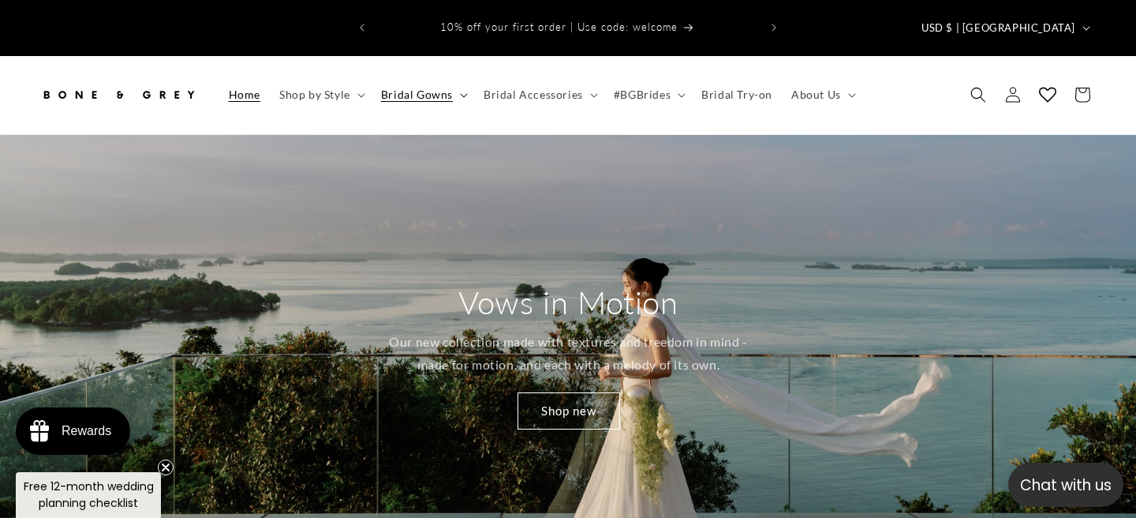
click at [447, 88] on span "Bridal Gowns" at bounding box center [417, 95] width 72 height 14
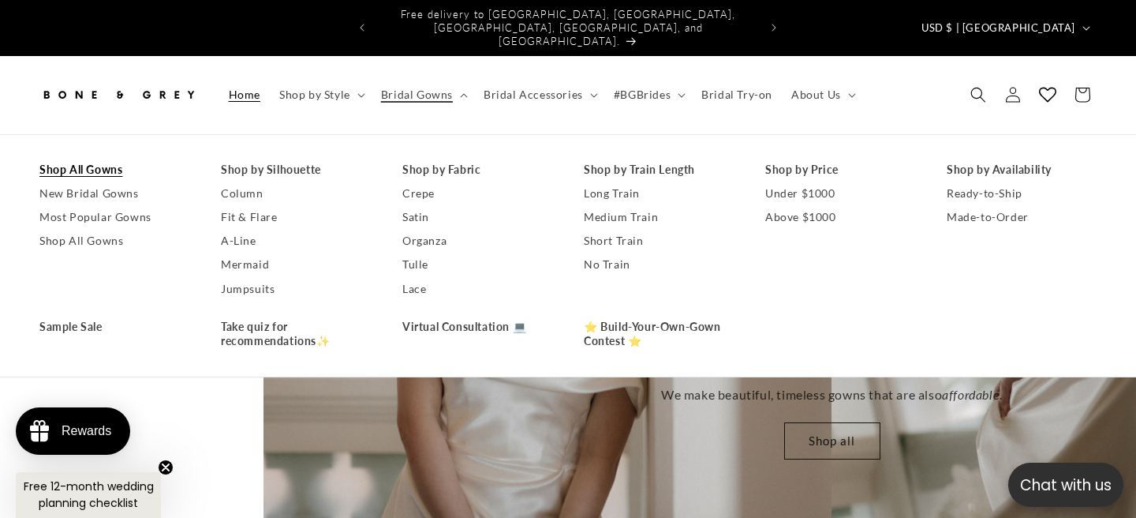
scroll to position [0, 1136]
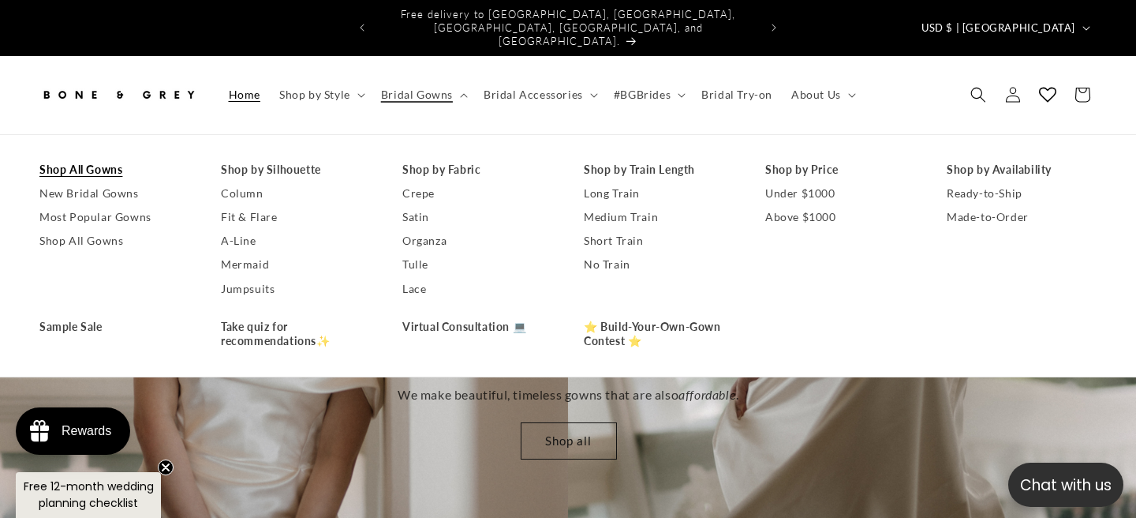
click at [83, 158] on link "Shop All Gowns" at bounding box center [114, 170] width 150 height 24
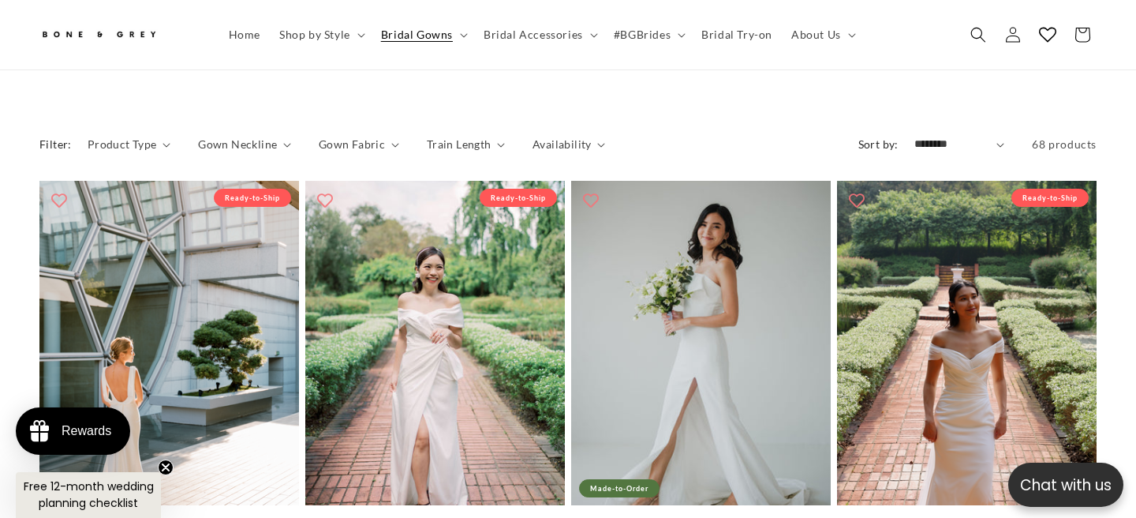
scroll to position [0, 767]
click at [941, 136] on select "**********" at bounding box center [960, 144] width 91 height 17
select select "**********"
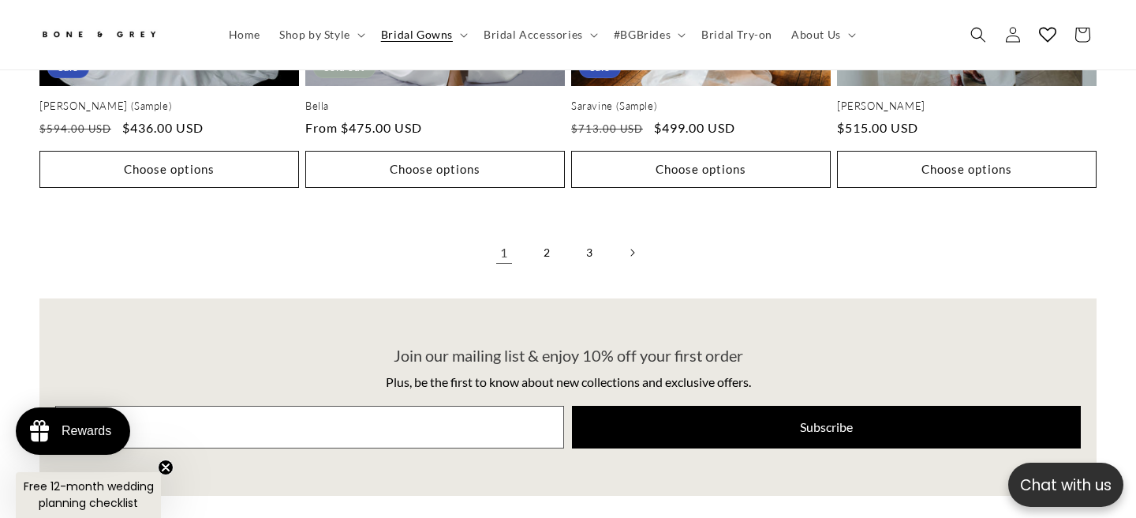
scroll to position [3968, 0]
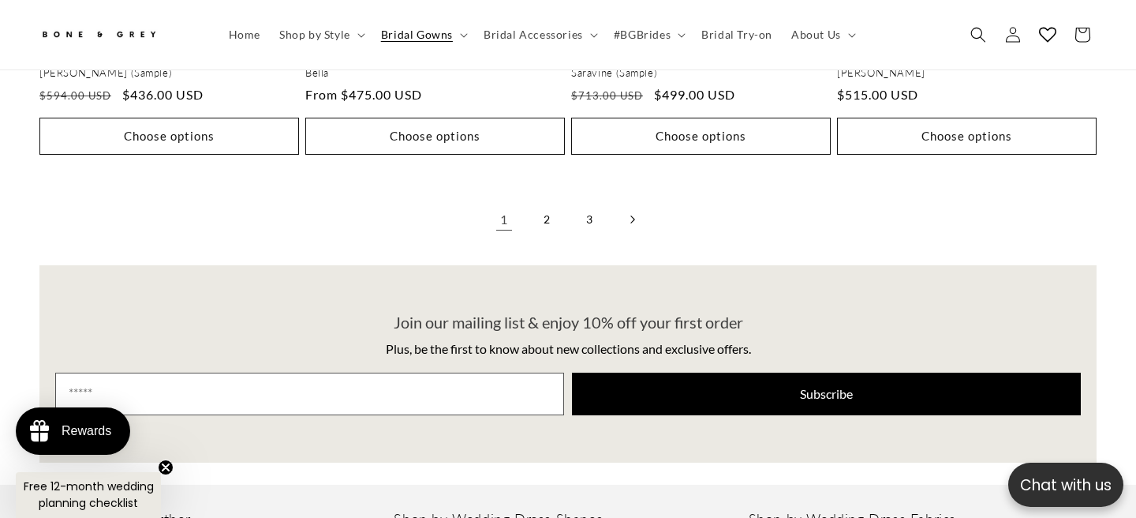
click at [635, 202] on link "Next page" at bounding box center [632, 219] width 35 height 35
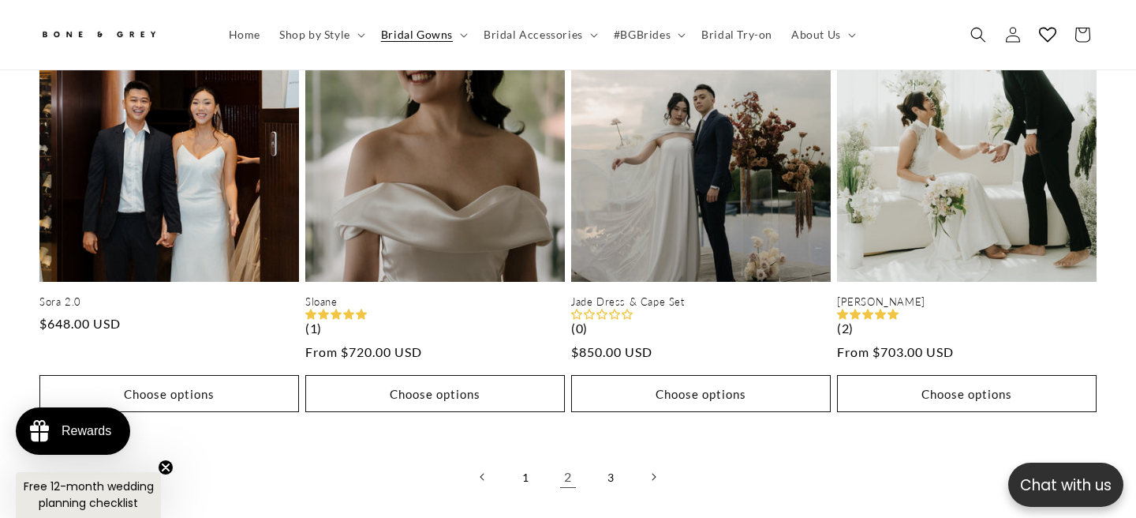
scroll to position [3911, 0]
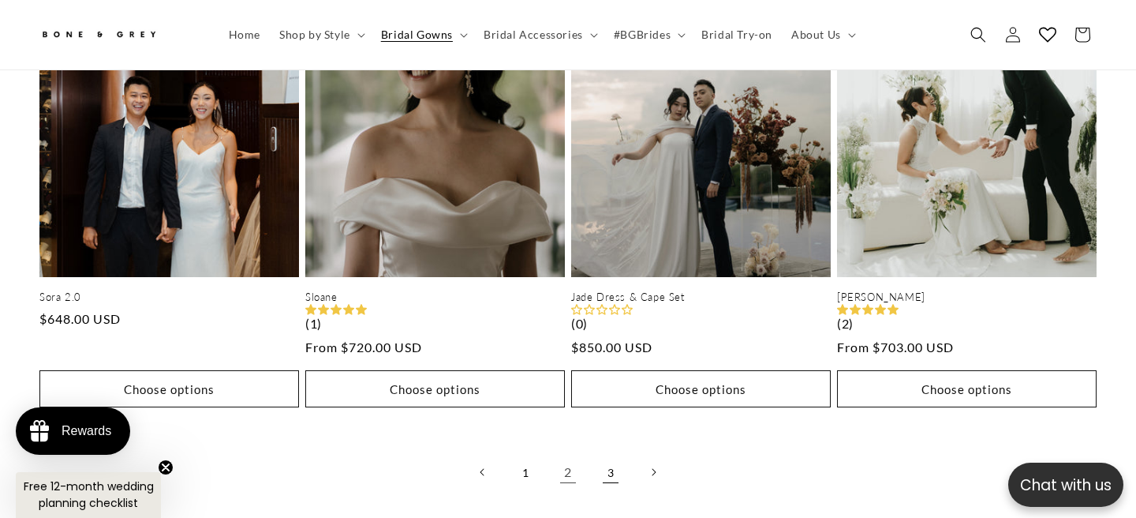
click at [611, 459] on link "3" at bounding box center [611, 472] width 35 height 35
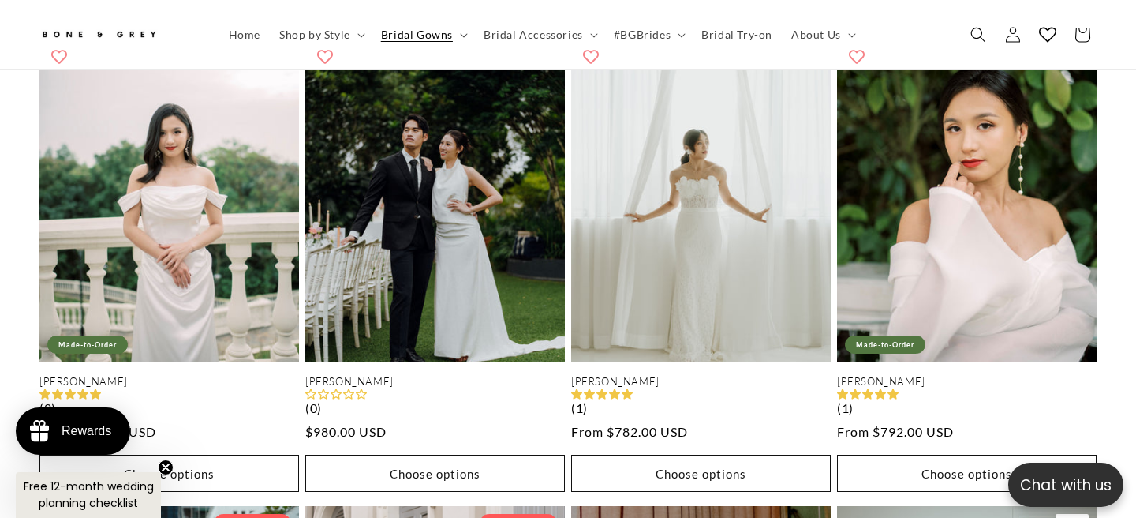
scroll to position [1906, 0]
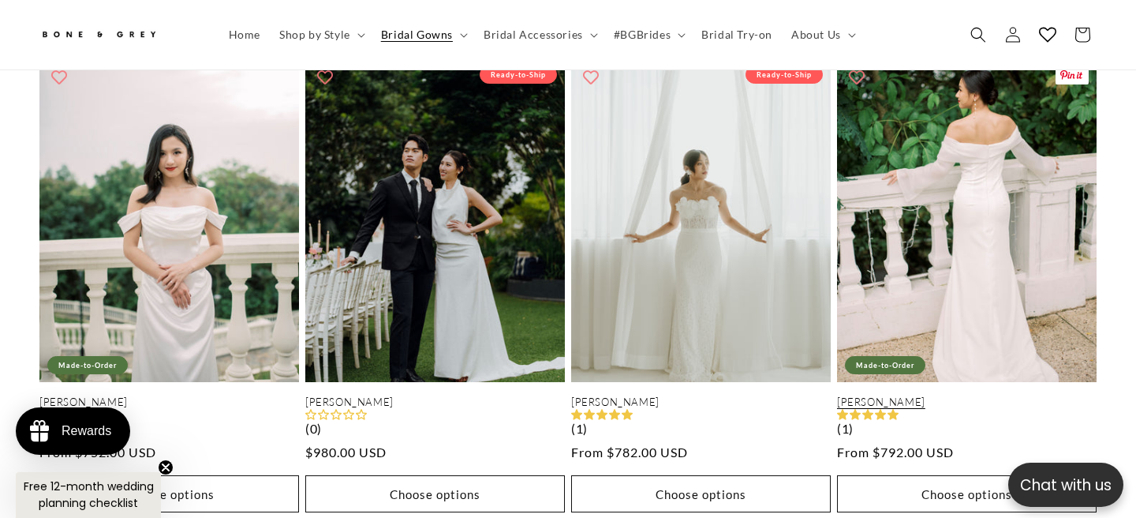
click at [1013, 395] on link "[PERSON_NAME]" at bounding box center [967, 401] width 260 height 13
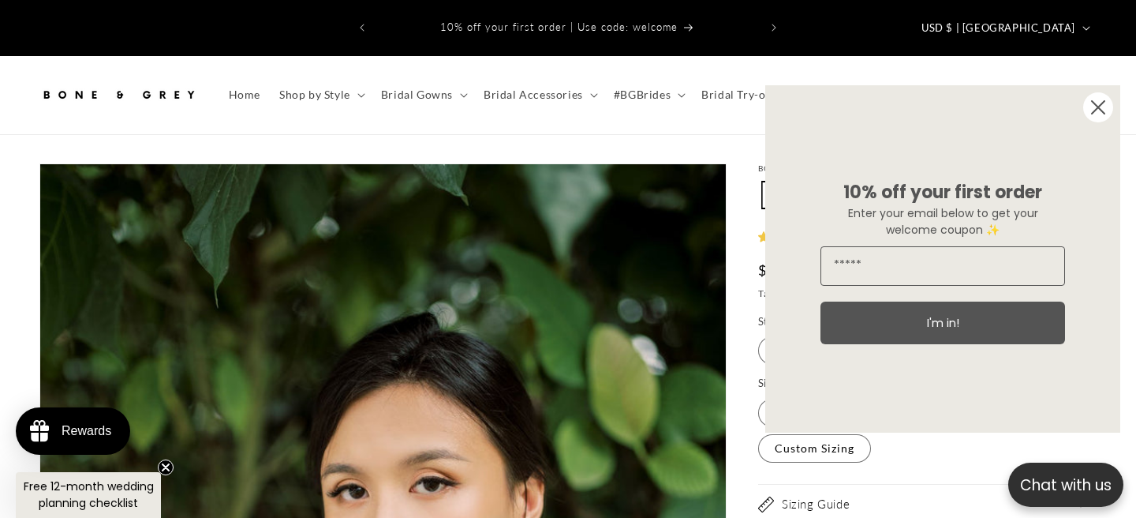
click at [1092, 108] on circle "Close dialog" at bounding box center [1099, 107] width 30 height 30
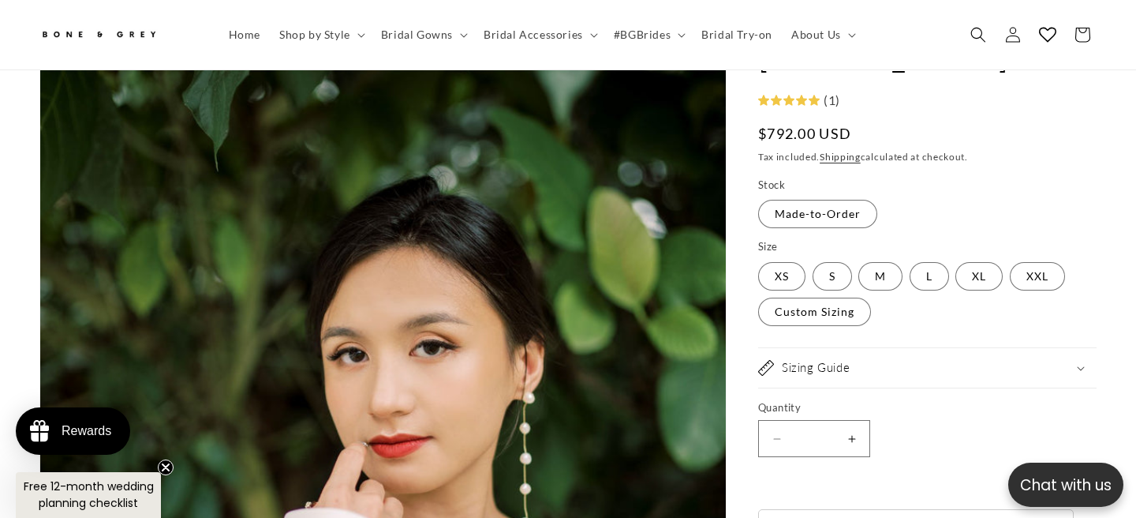
scroll to position [127, 0]
click at [1032, 266] on label "XXL Variant sold out or unavailable" at bounding box center [1037, 277] width 55 height 28
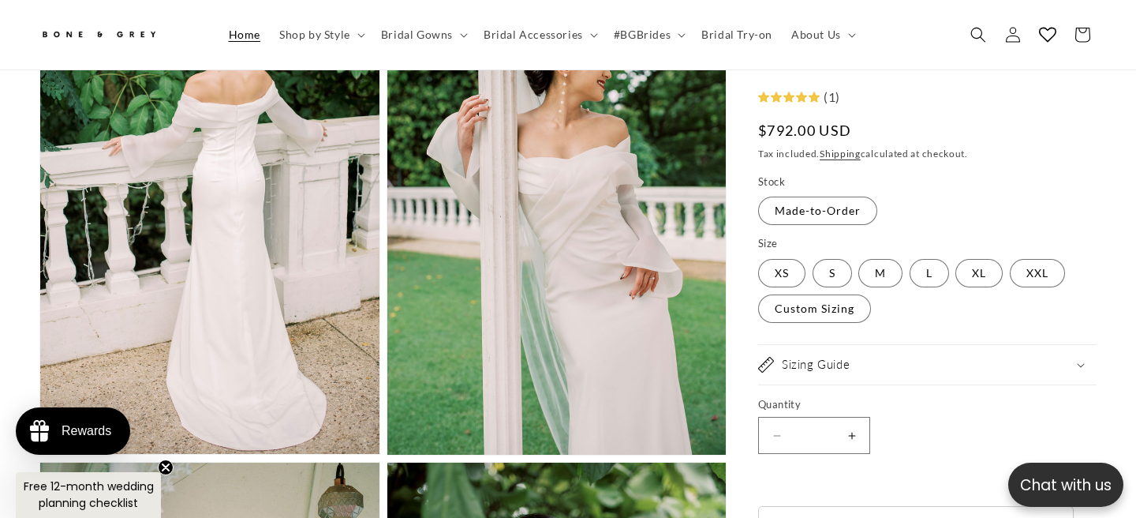
click at [245, 35] on span "Home" at bounding box center [245, 35] width 32 height 14
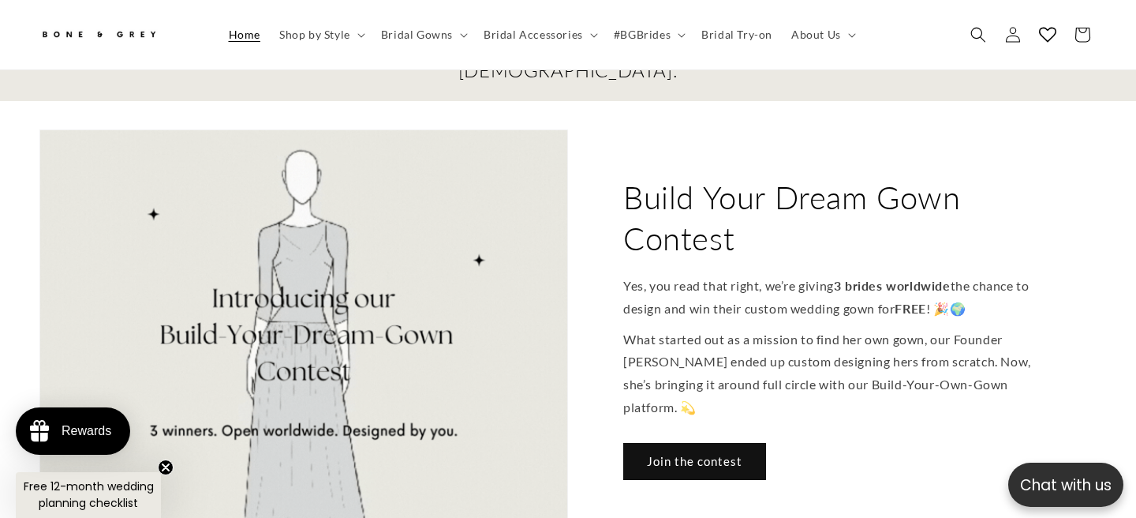
scroll to position [683, 0]
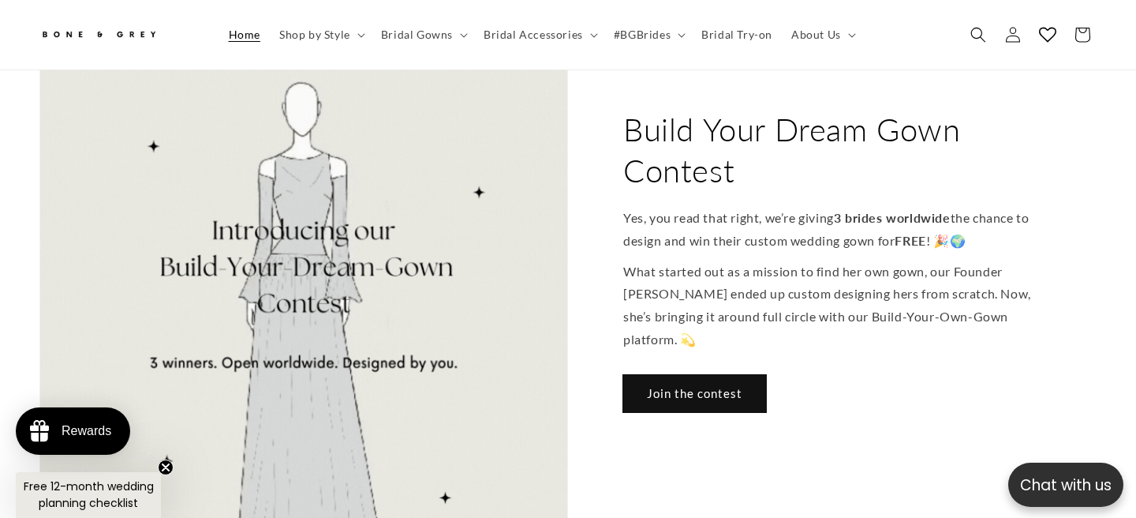
click at [691, 375] on link "Join the contest" at bounding box center [694, 393] width 143 height 37
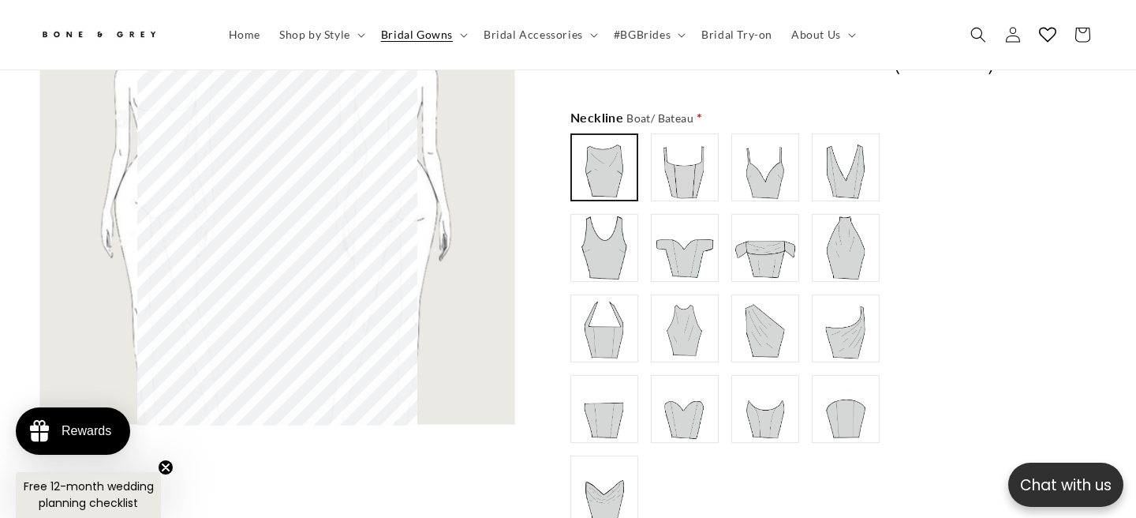
click at [695, 234] on img at bounding box center [684, 247] width 63 height 63
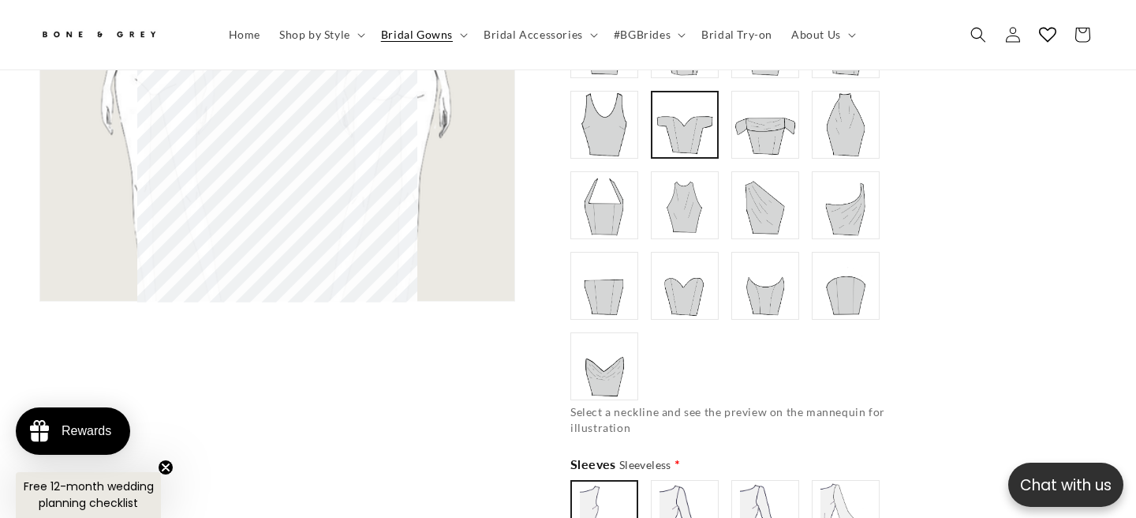
scroll to position [1166, 0]
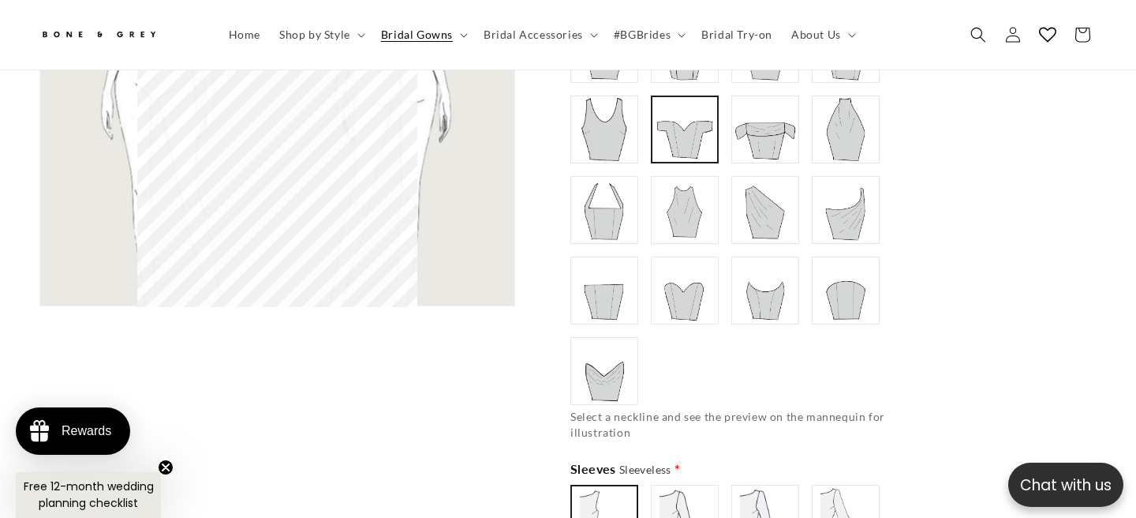
click at [607, 361] on img at bounding box center [604, 370] width 63 height 63
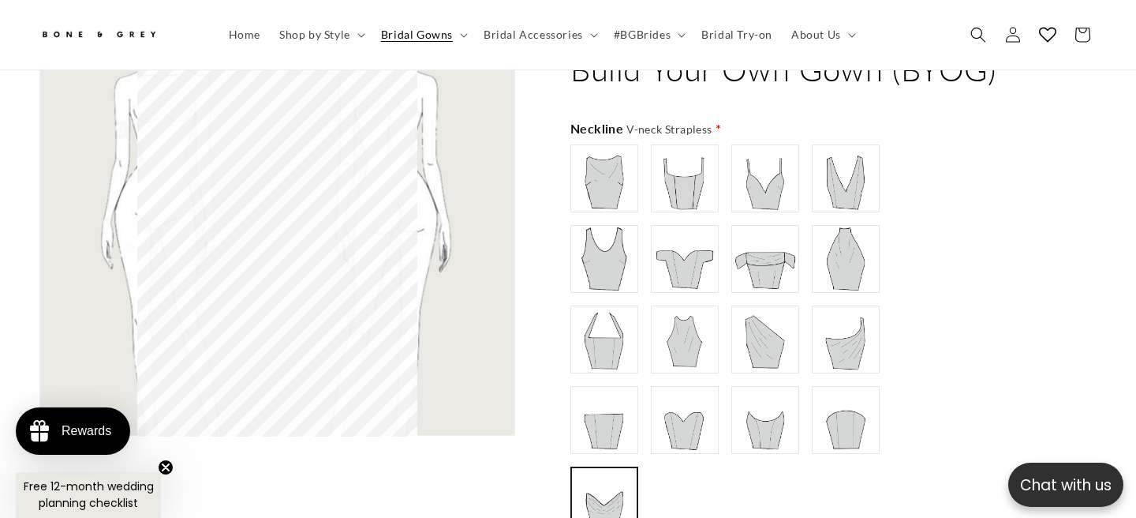
scroll to position [0, 767]
type input "**********"
click at [689, 251] on img at bounding box center [684, 258] width 63 height 63
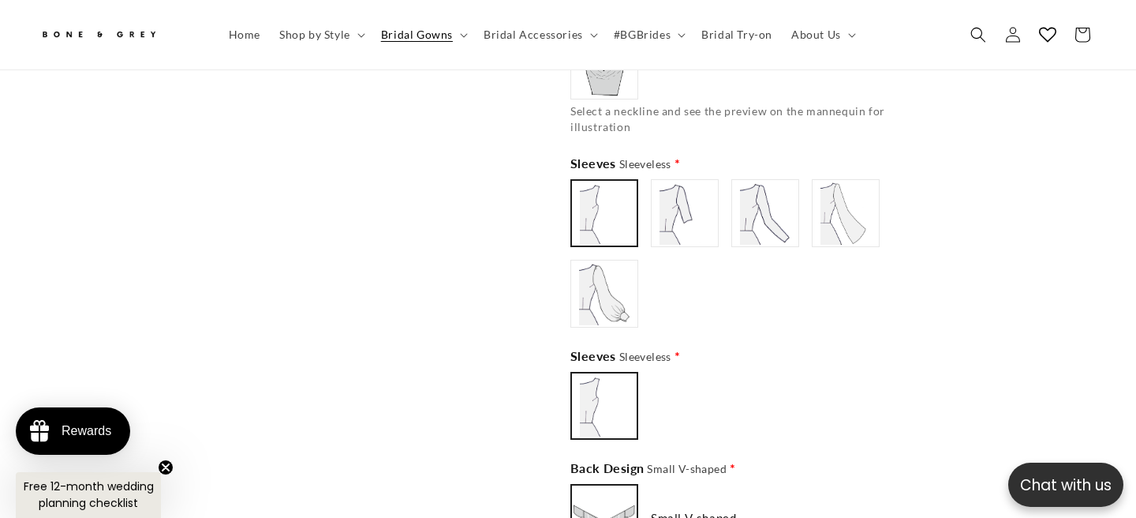
scroll to position [0, 0]
click at [601, 275] on img at bounding box center [604, 293] width 63 height 63
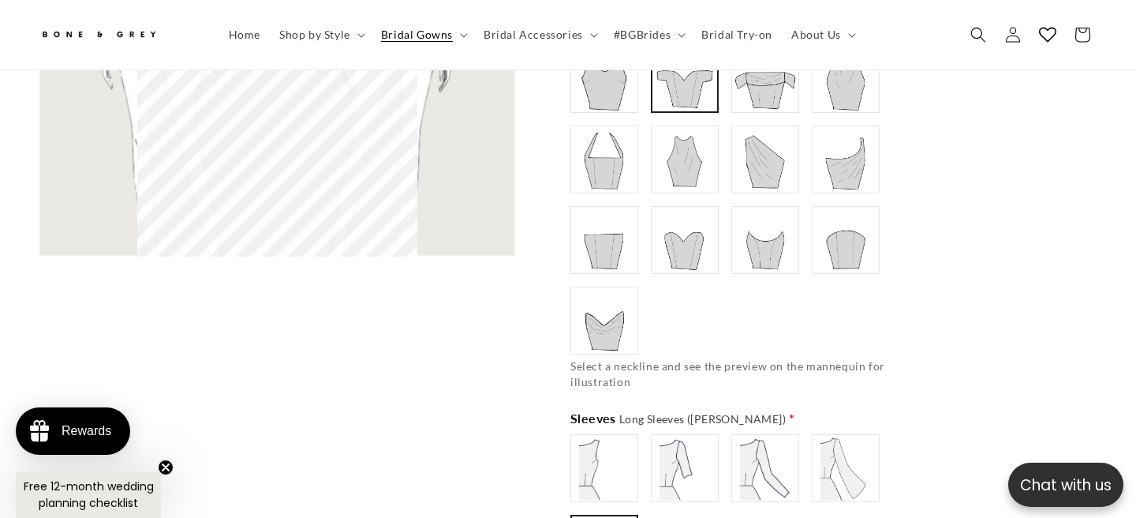
scroll to position [1310, 0]
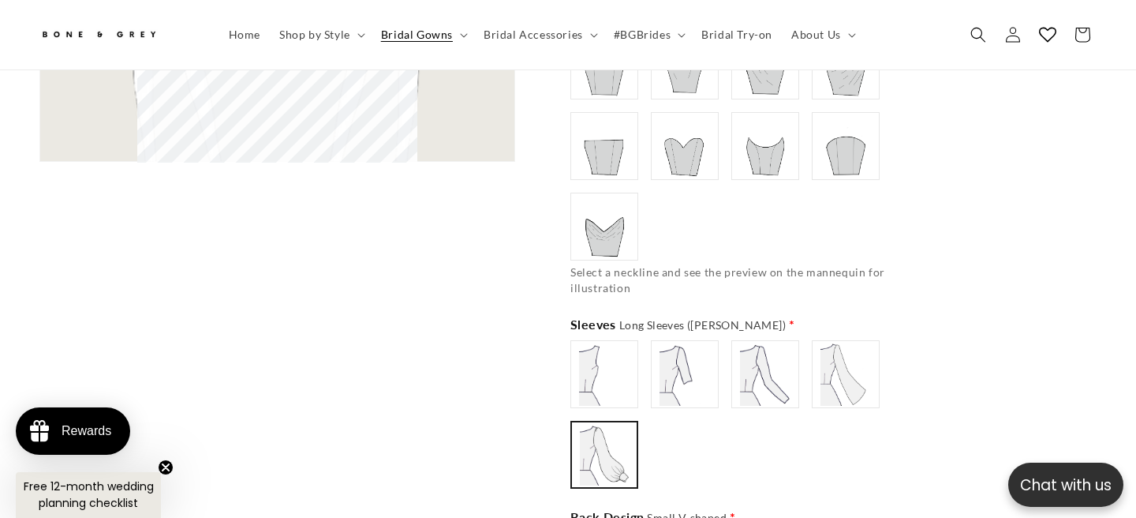
click at [862, 346] on img at bounding box center [845, 374] width 63 height 63
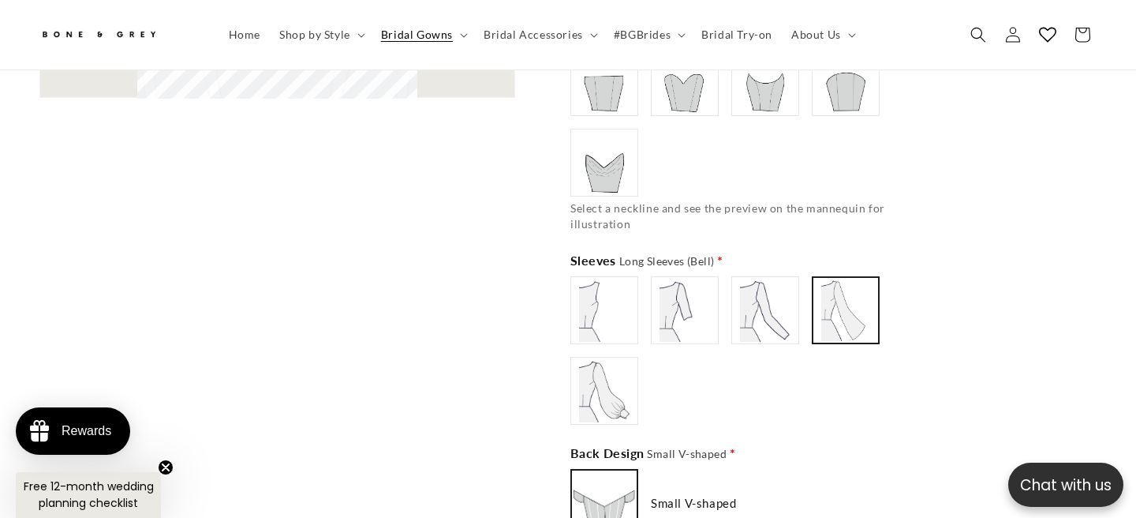
scroll to position [1385, 0]
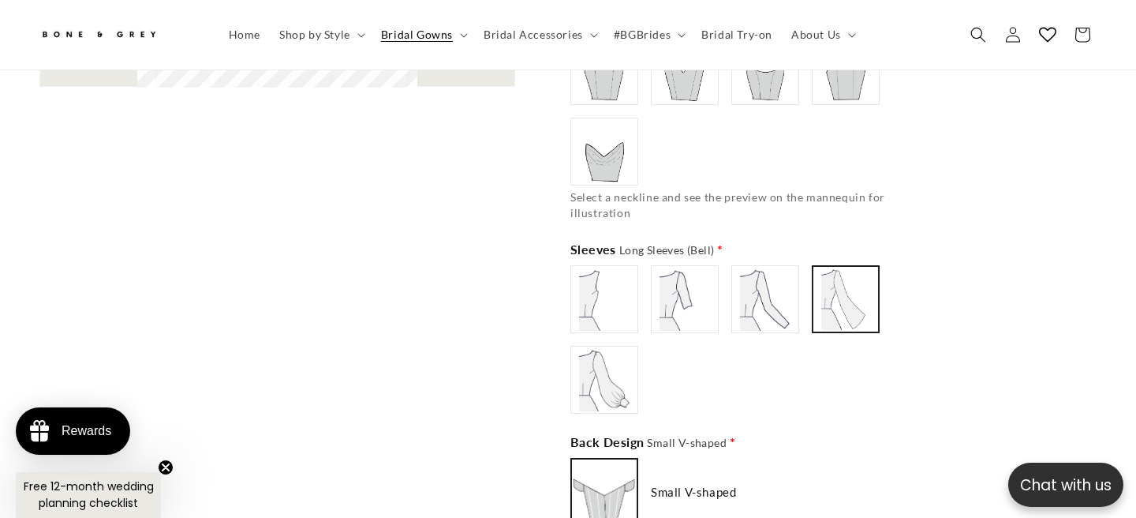
type input "**********"
click at [592, 380] on img at bounding box center [604, 379] width 63 height 63
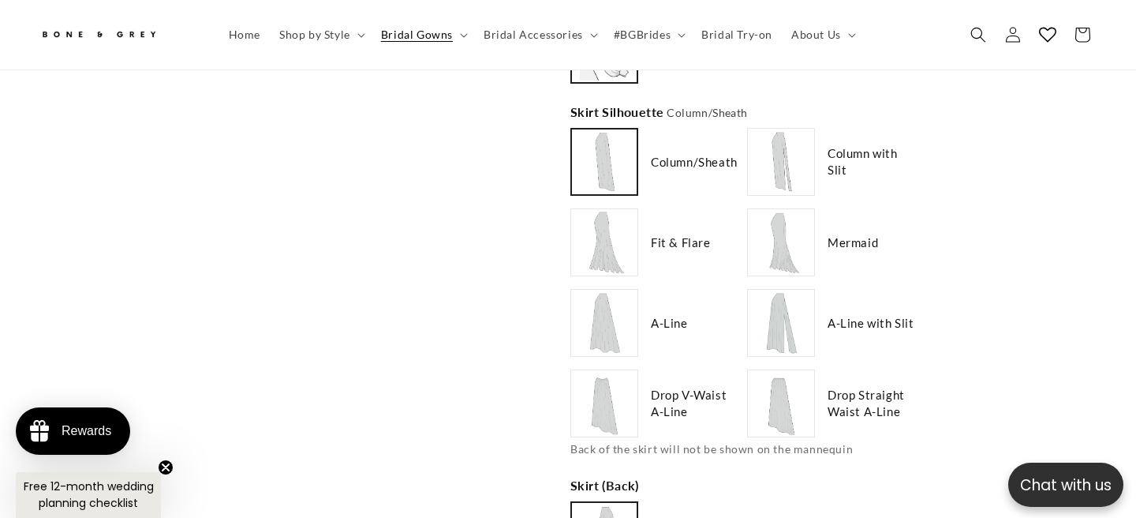
scroll to position [0, 0]
type input "**********"
click at [806, 291] on img at bounding box center [781, 322] width 63 height 63
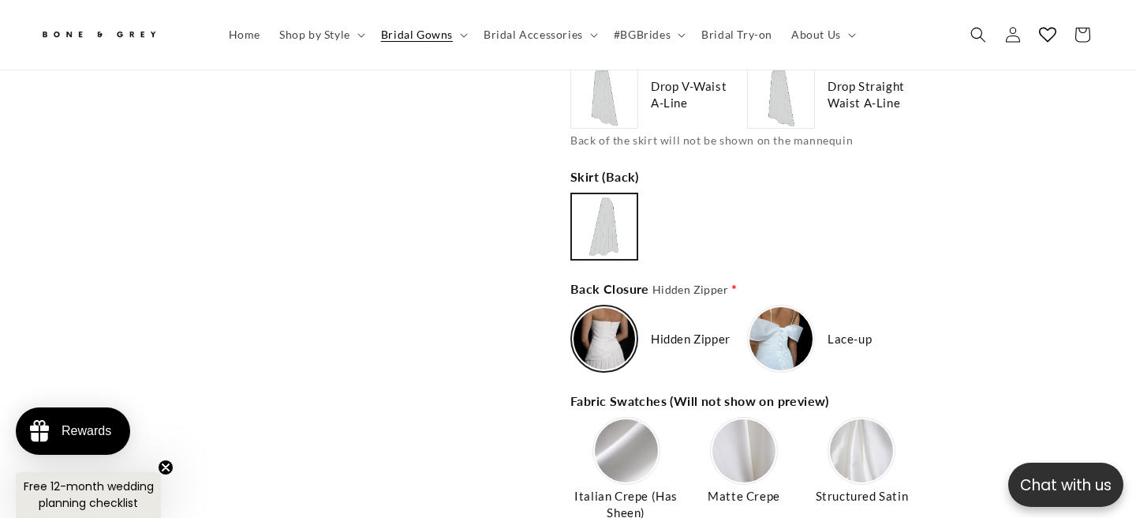
scroll to position [2331, 0]
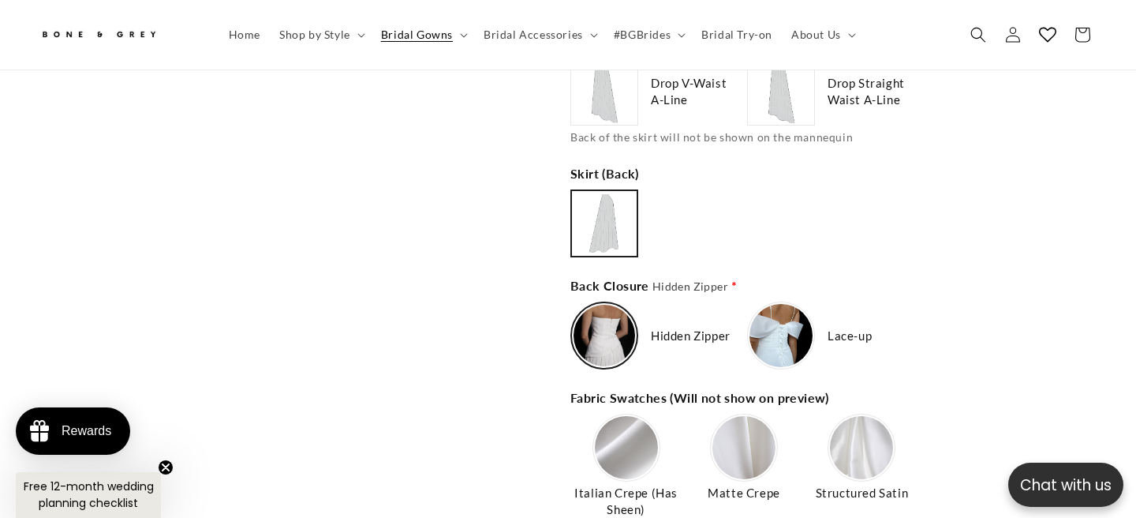
type input "*******"
click at [795, 304] on img at bounding box center [781, 335] width 63 height 63
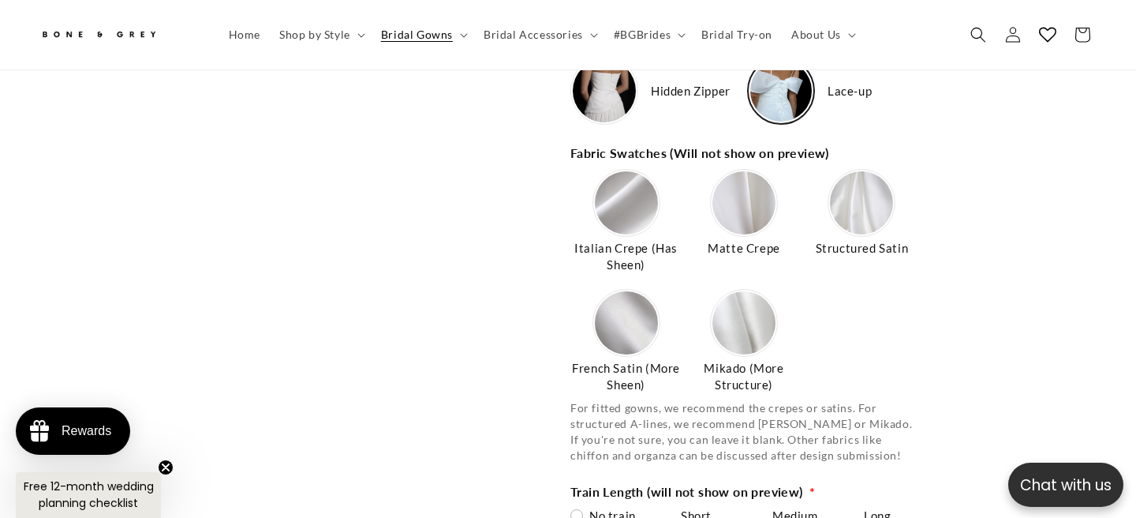
scroll to position [0, 384]
type input "**********"
click at [746, 308] on img at bounding box center [744, 322] width 63 height 63
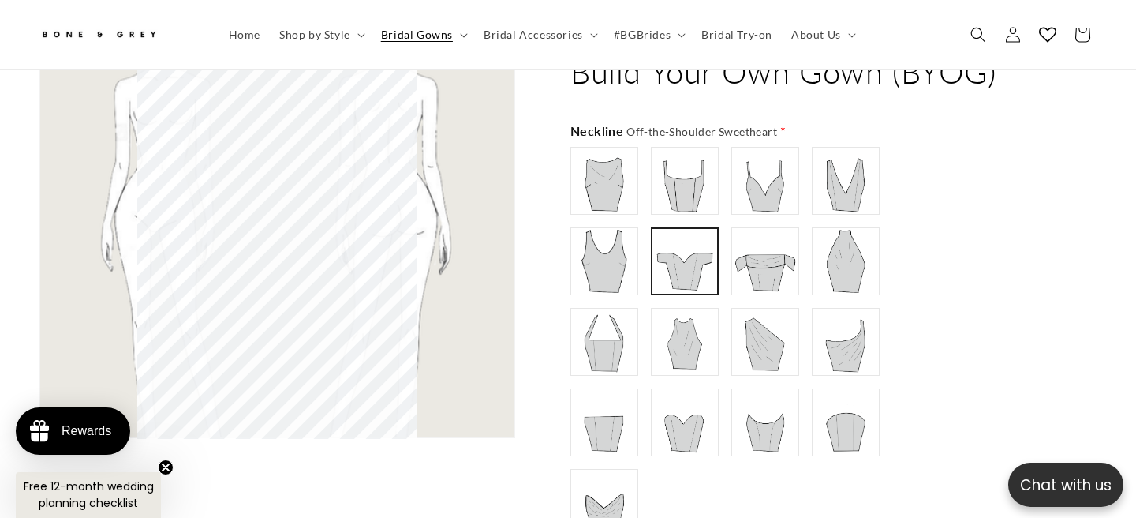
scroll to position [0, 767]
click at [623, 170] on img at bounding box center [604, 180] width 63 height 63
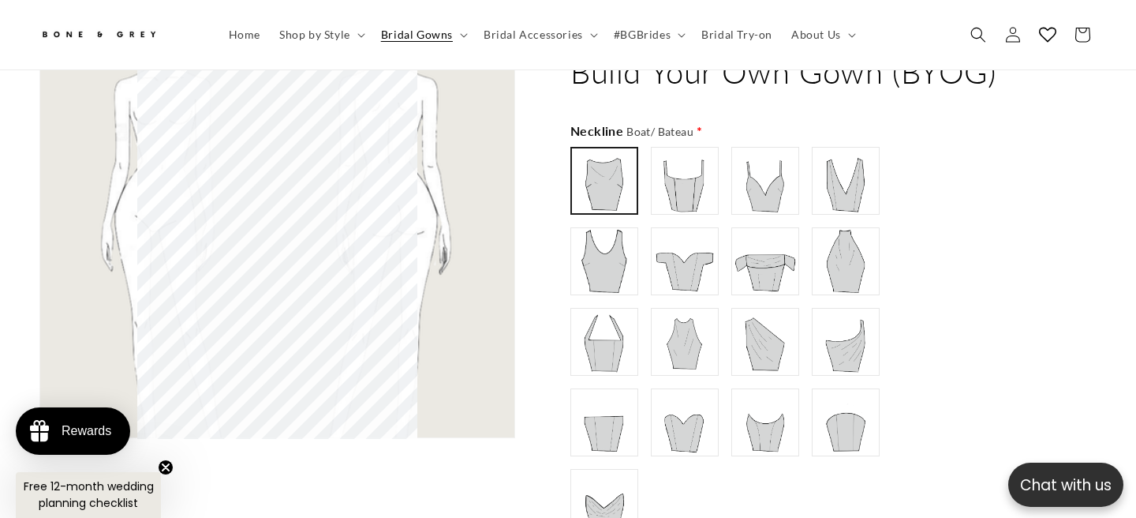
click at [732, 178] on label at bounding box center [766, 181] width 68 height 68
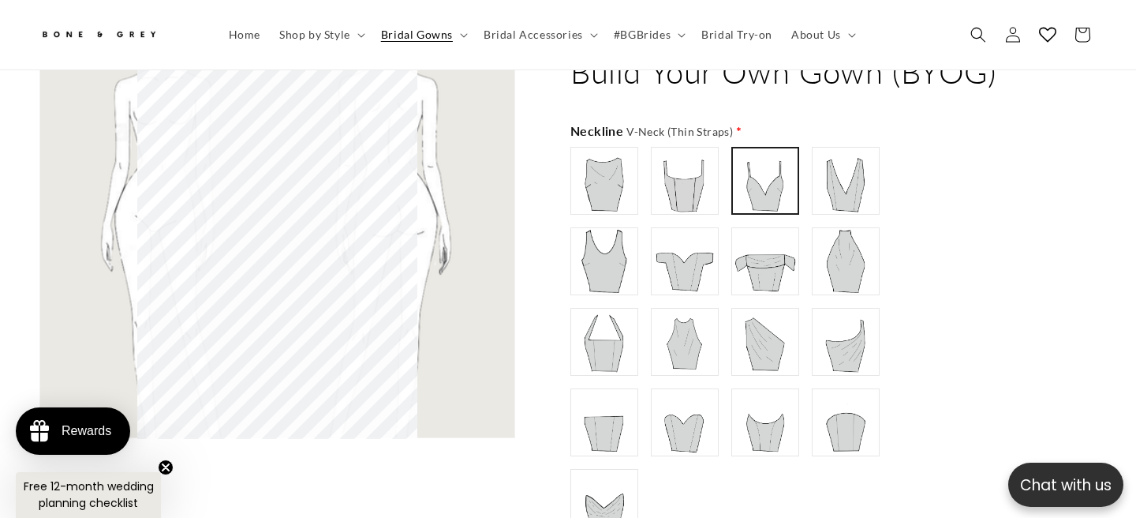
scroll to position [0, 0]
click at [694, 176] on img at bounding box center [684, 180] width 63 height 63
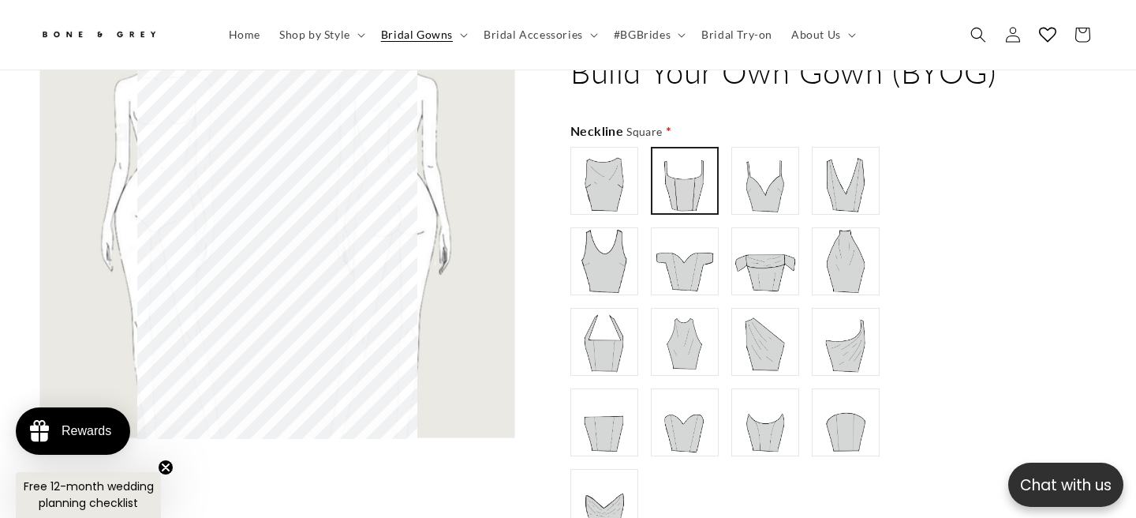
click at [849, 176] on img at bounding box center [845, 180] width 63 height 63
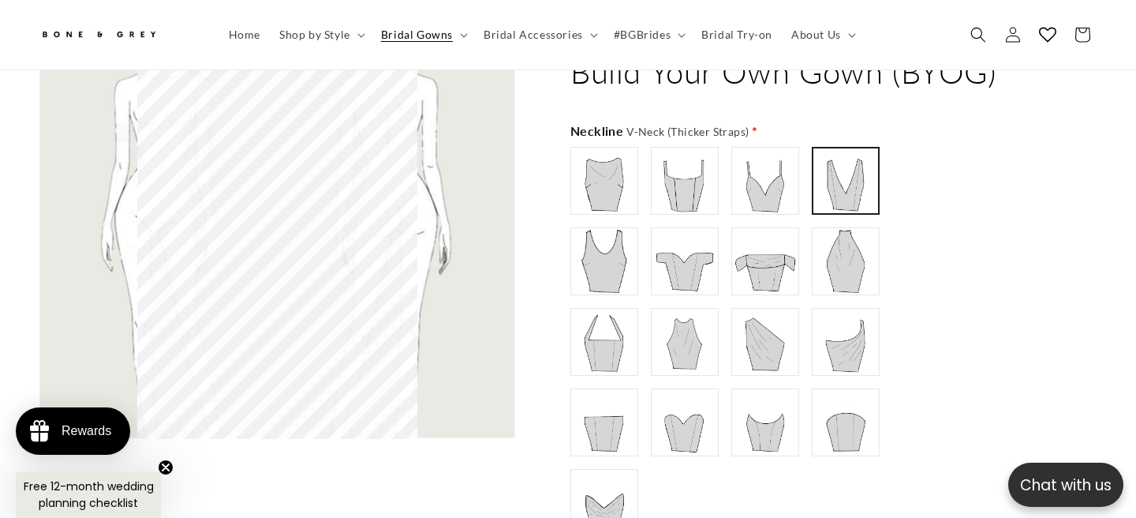
click at [854, 252] on img at bounding box center [845, 261] width 63 height 63
click at [676, 310] on img at bounding box center [684, 341] width 63 height 63
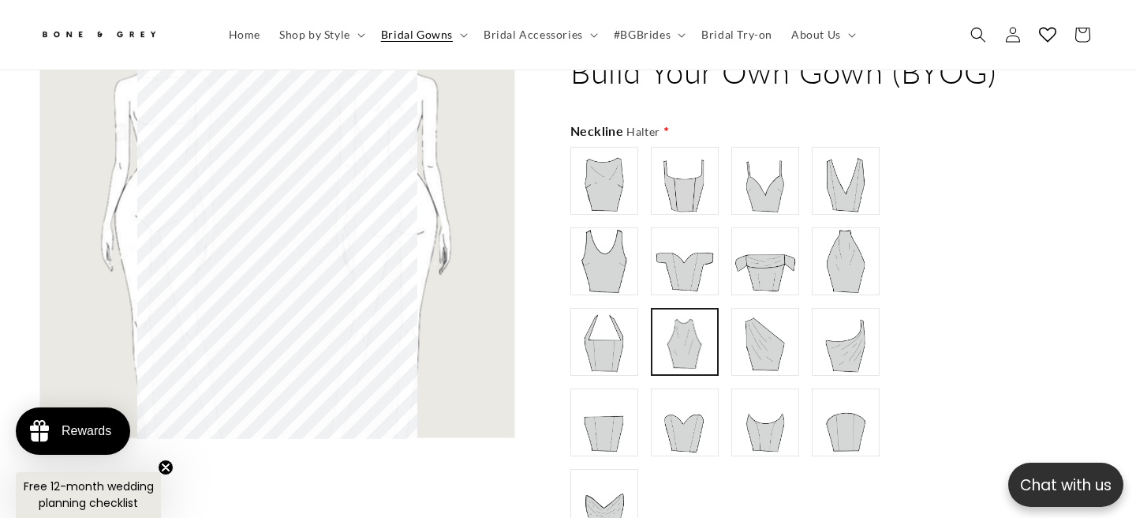
scroll to position [0, 767]
click at [769, 332] on img at bounding box center [765, 341] width 63 height 63
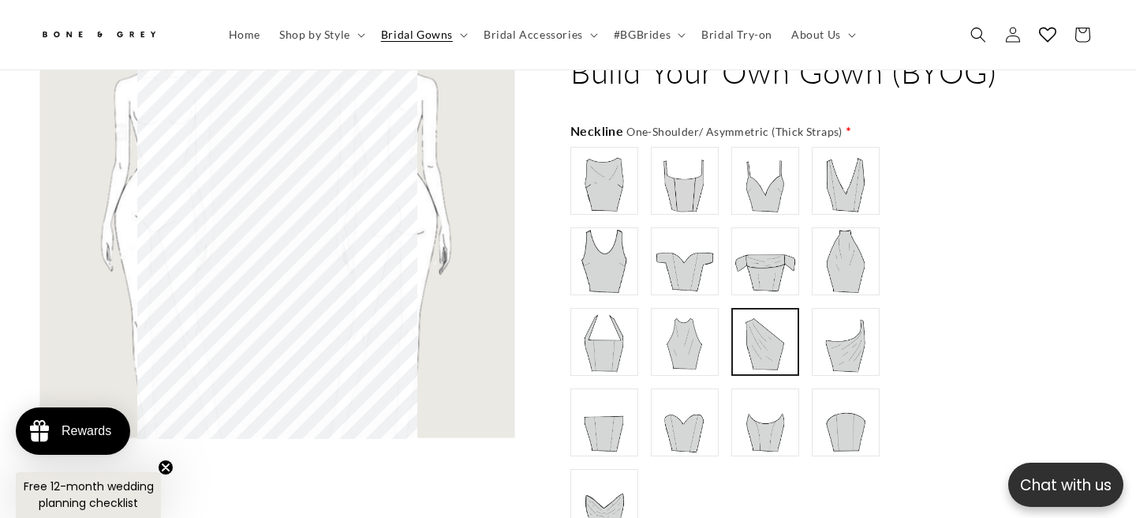
scroll to position [0, 0]
click at [845, 350] on div "Boat/ Bateau" at bounding box center [744, 342] width 347 height 390
click at [845, 339] on img at bounding box center [845, 341] width 63 height 63
click at [841, 391] on img at bounding box center [845, 422] width 63 height 63
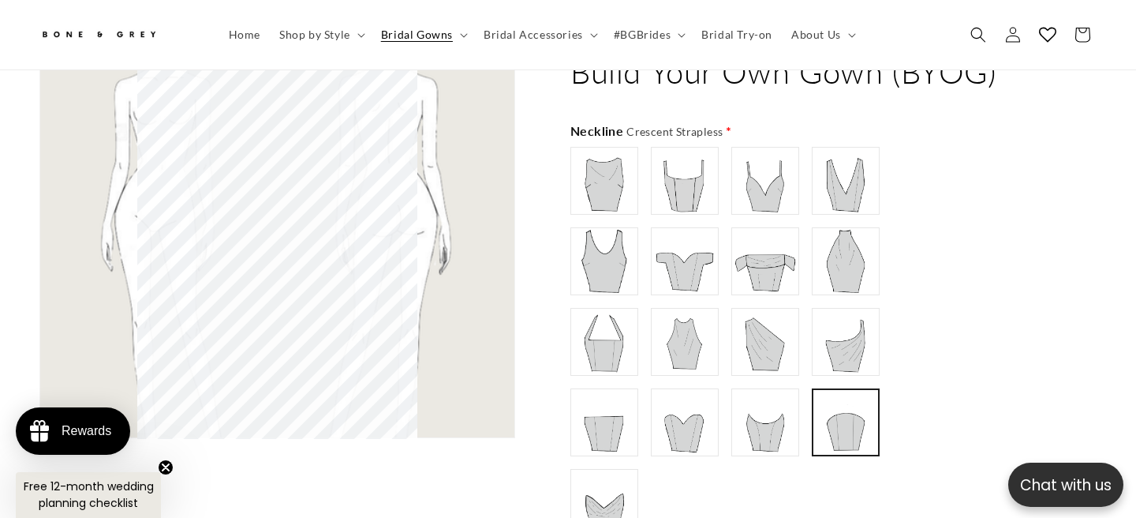
type input "**********"
click at [691, 391] on img at bounding box center [684, 422] width 63 height 63
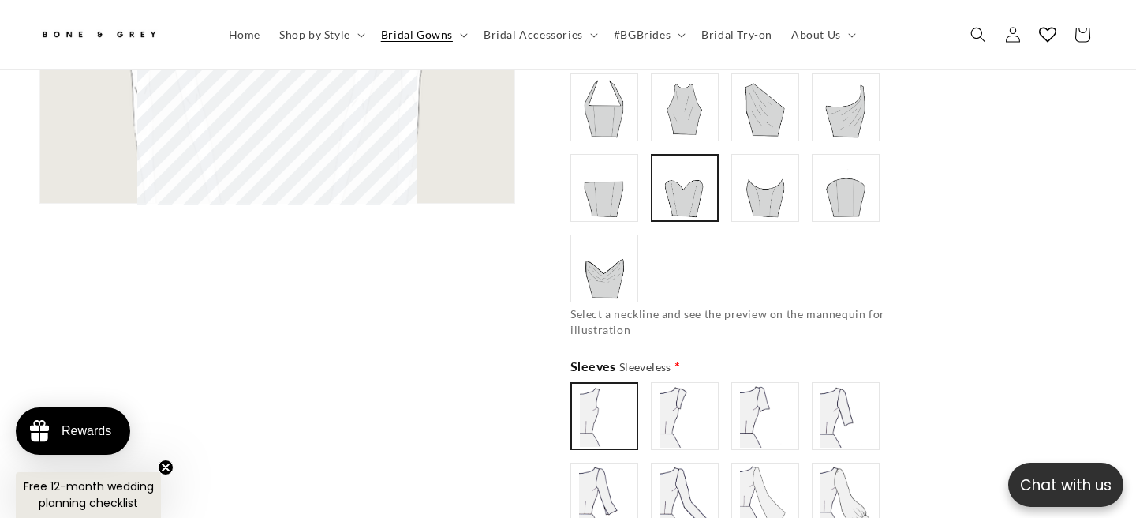
scroll to position [1277, 0]
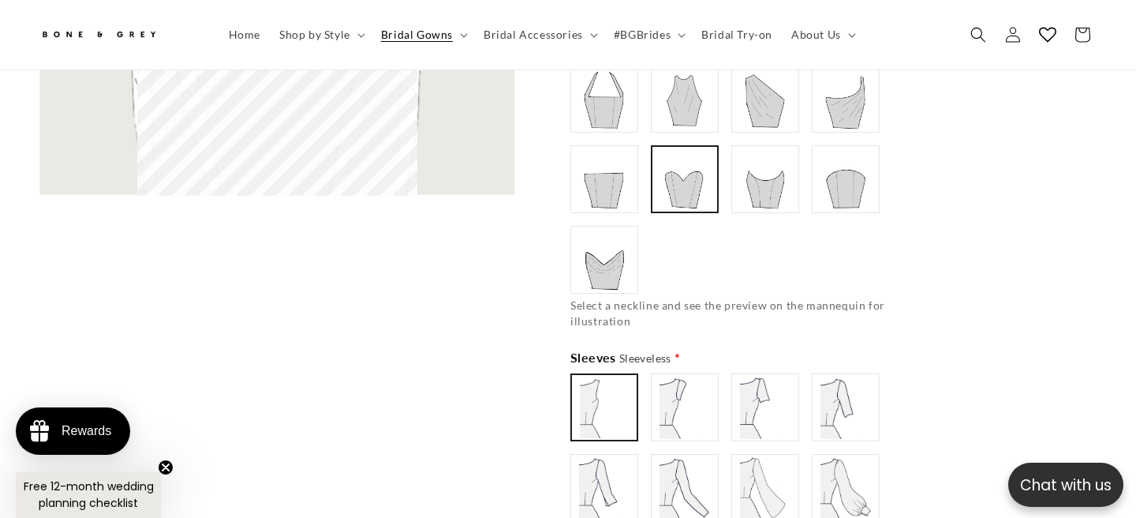
type input "**********"
click at [827, 456] on img at bounding box center [845, 487] width 63 height 63
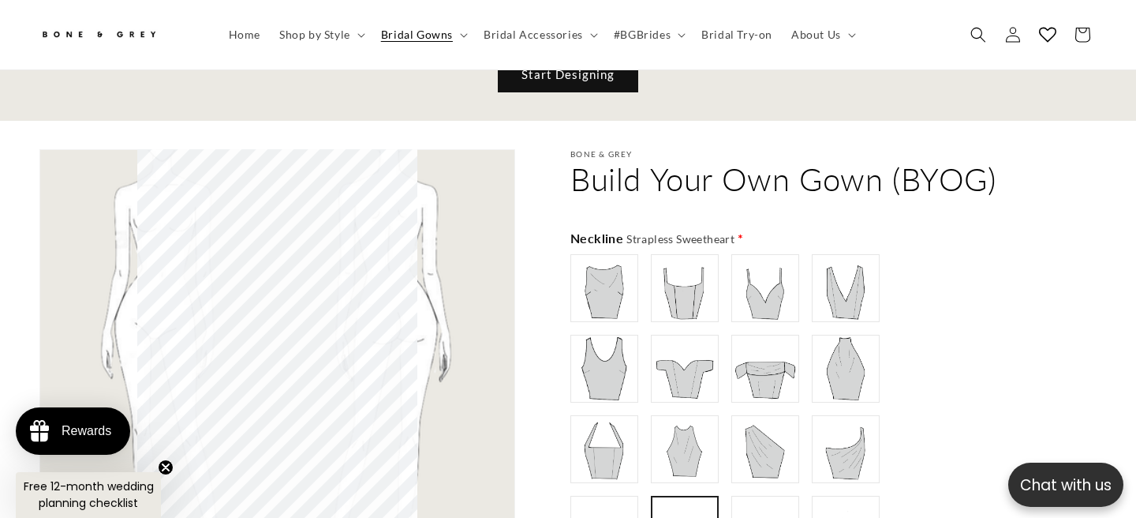
scroll to position [0, 0]
type input "**********"
click at [771, 286] on img at bounding box center [765, 288] width 63 height 63
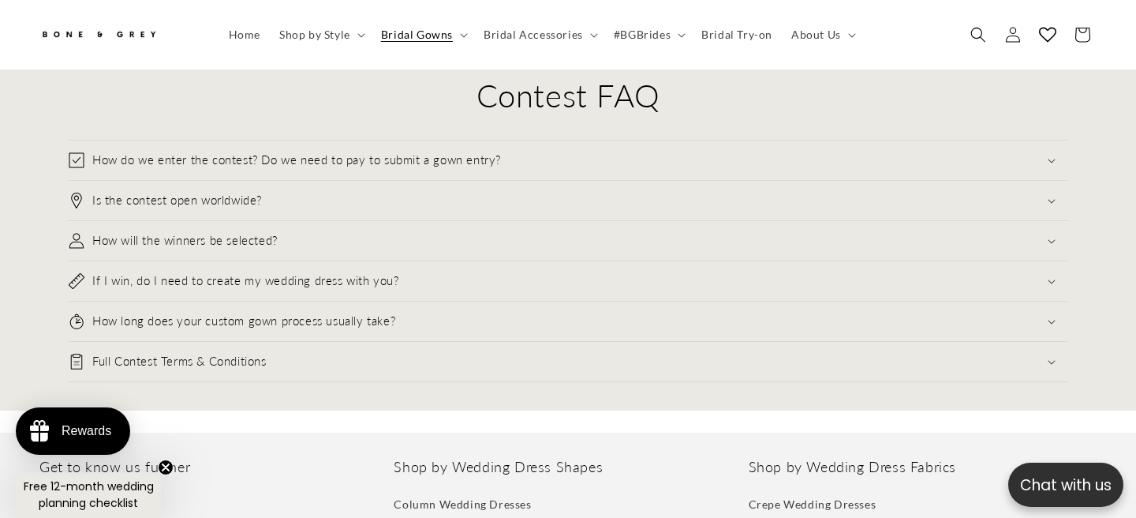
scroll to position [5285, 0]
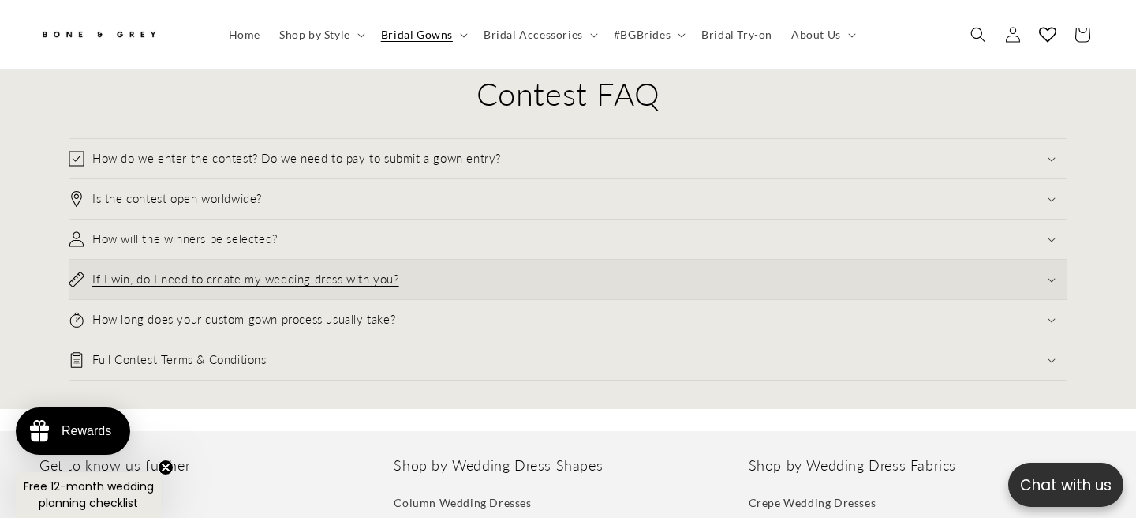
click at [935, 271] on summary "If I win, do I need to create my wedding dress with you?" at bounding box center [568, 279] width 999 height 39
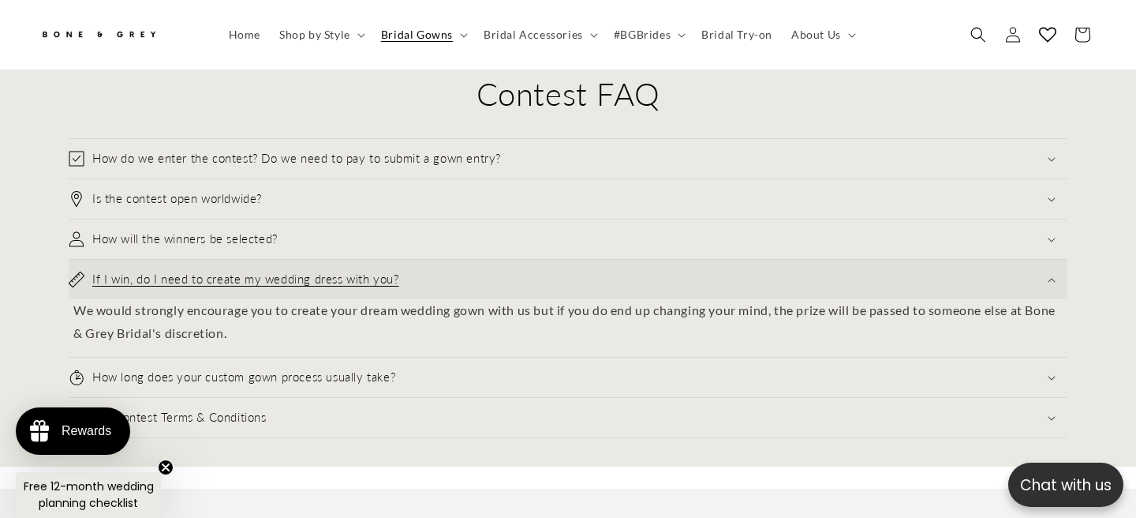
scroll to position [0, 0]
click at [935, 272] on summary "If I win, do I need to create my wedding dress with you?" at bounding box center [568, 279] width 999 height 39
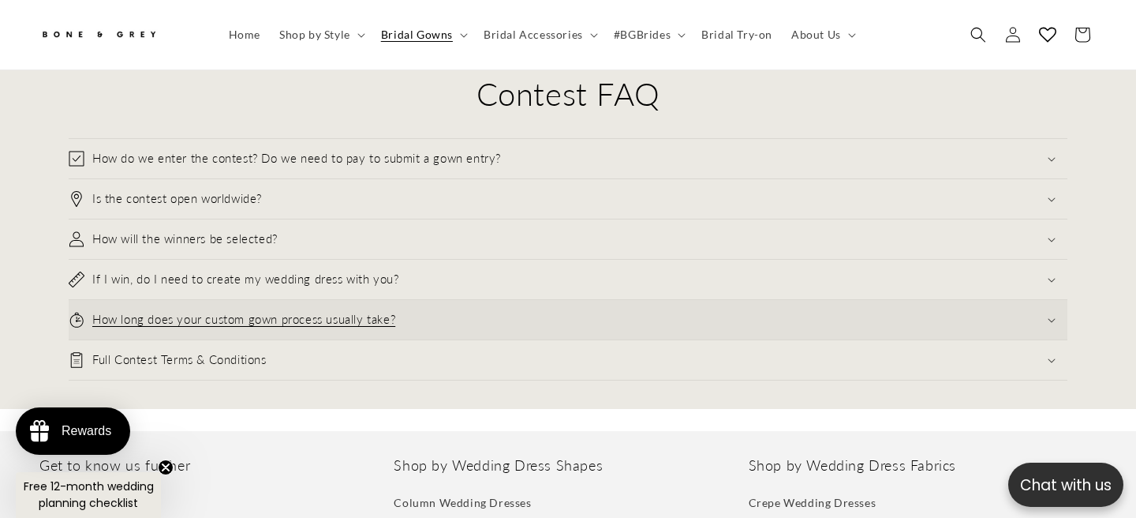
click at [927, 305] on summary "How long does your custom gown process usually take?" at bounding box center [568, 319] width 999 height 39
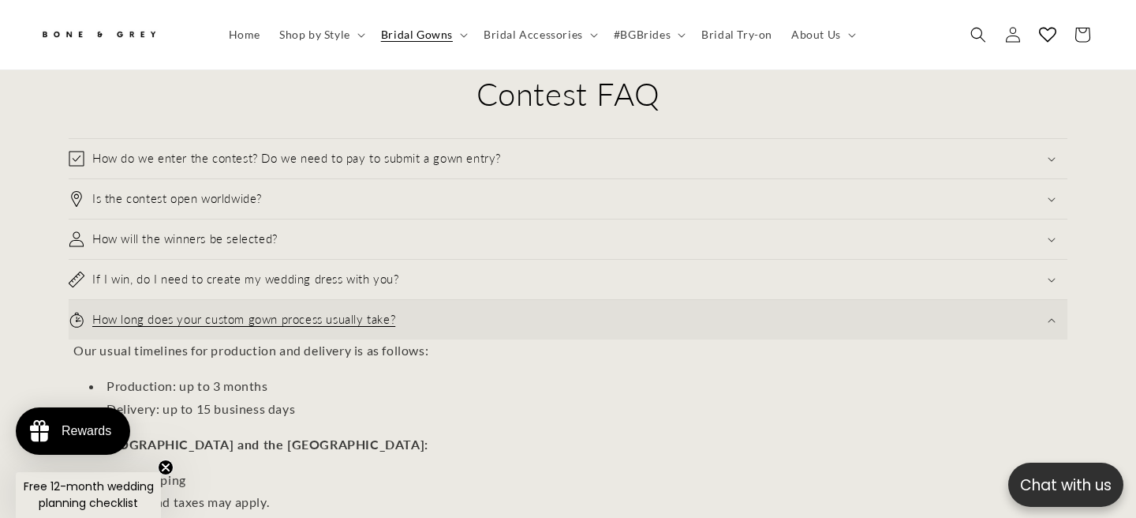
scroll to position [0, 384]
click at [927, 305] on summary "How long does your custom gown process usually take?" at bounding box center [568, 319] width 999 height 39
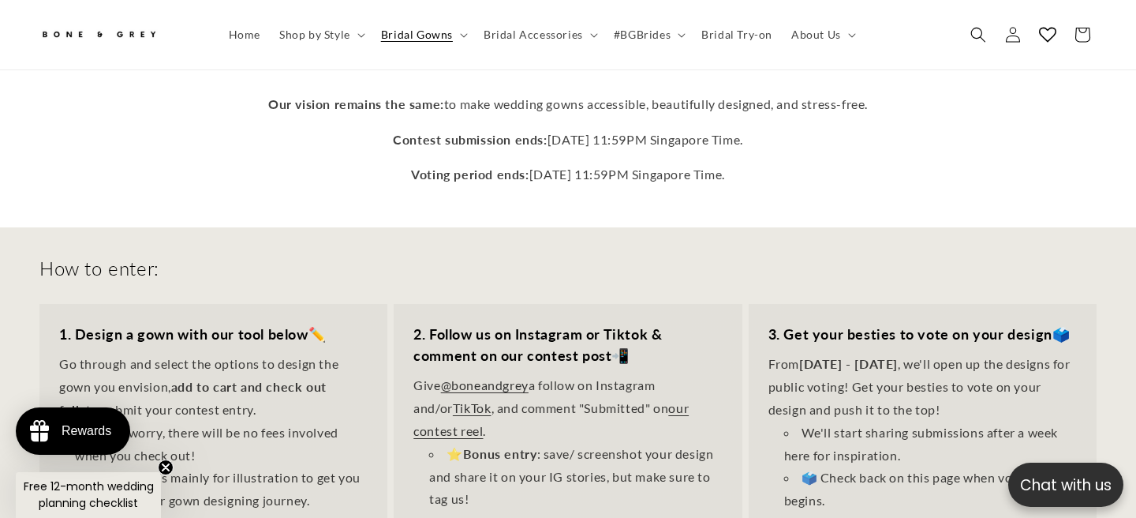
scroll to position [0, 0]
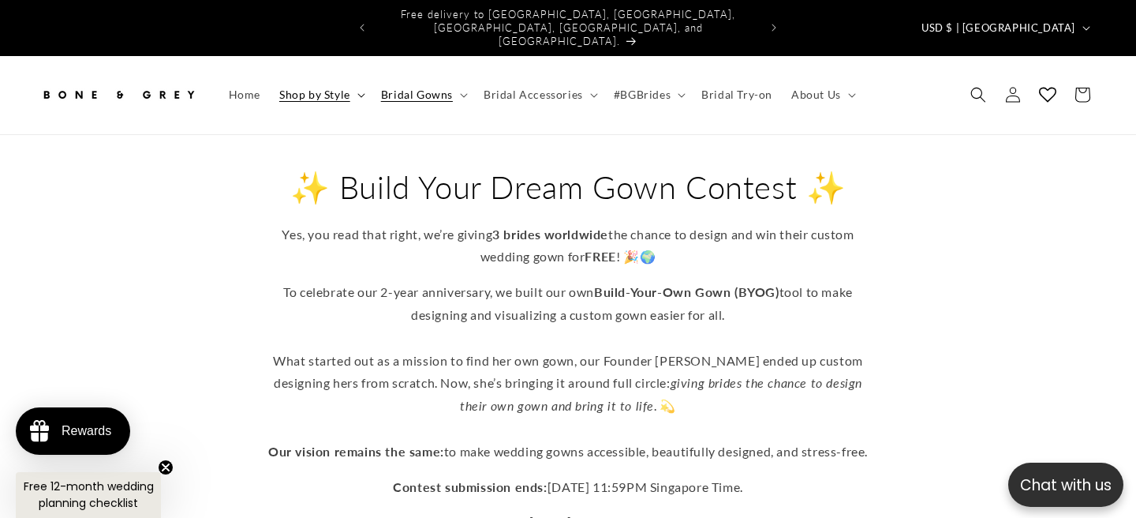
click at [290, 88] on span "Shop by Style" at bounding box center [314, 95] width 71 height 14
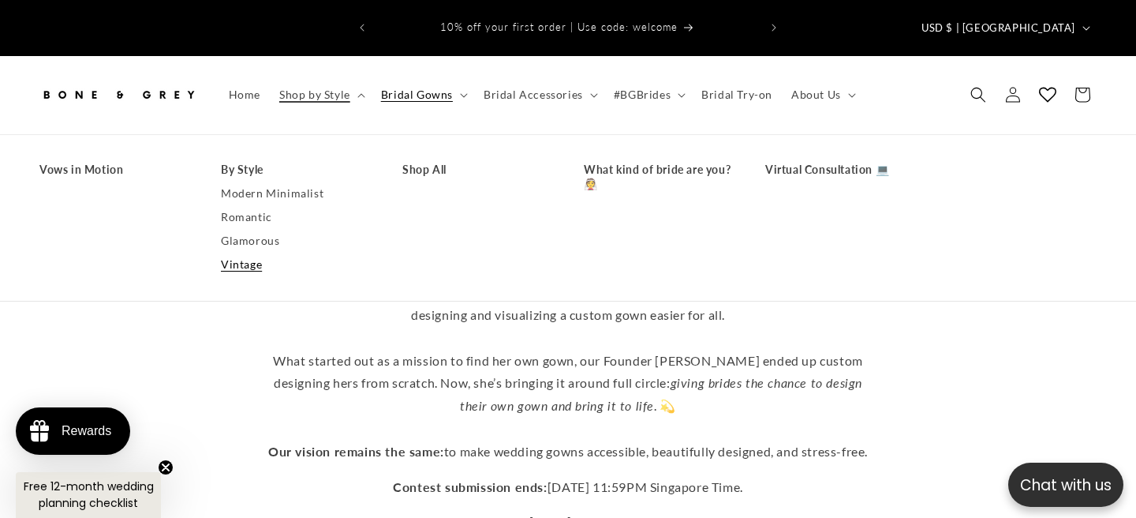
click at [236, 253] on link "Vintage" at bounding box center [296, 265] width 150 height 24
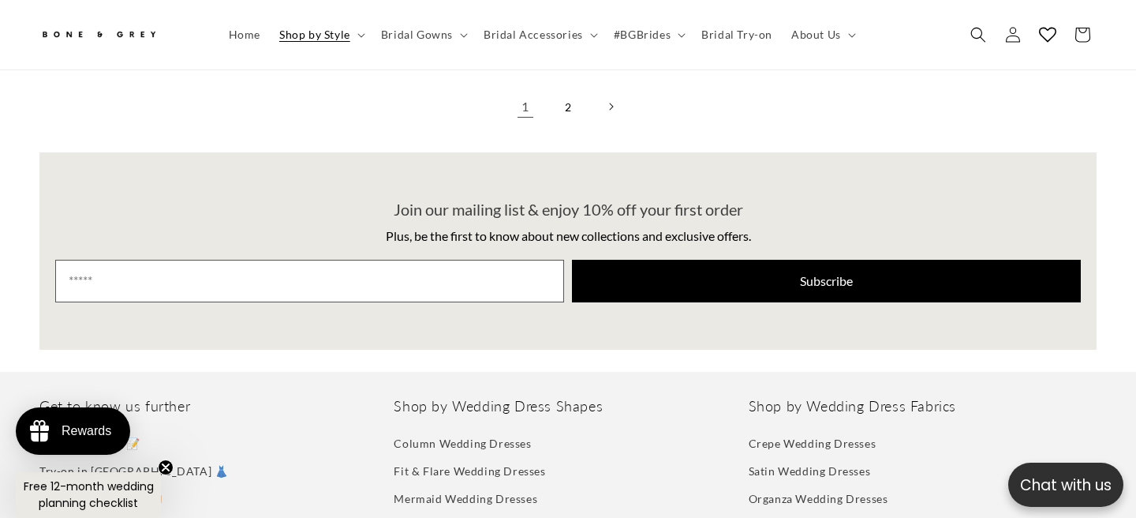
scroll to position [0, 767]
